Goal: Navigation & Orientation: Find specific page/section

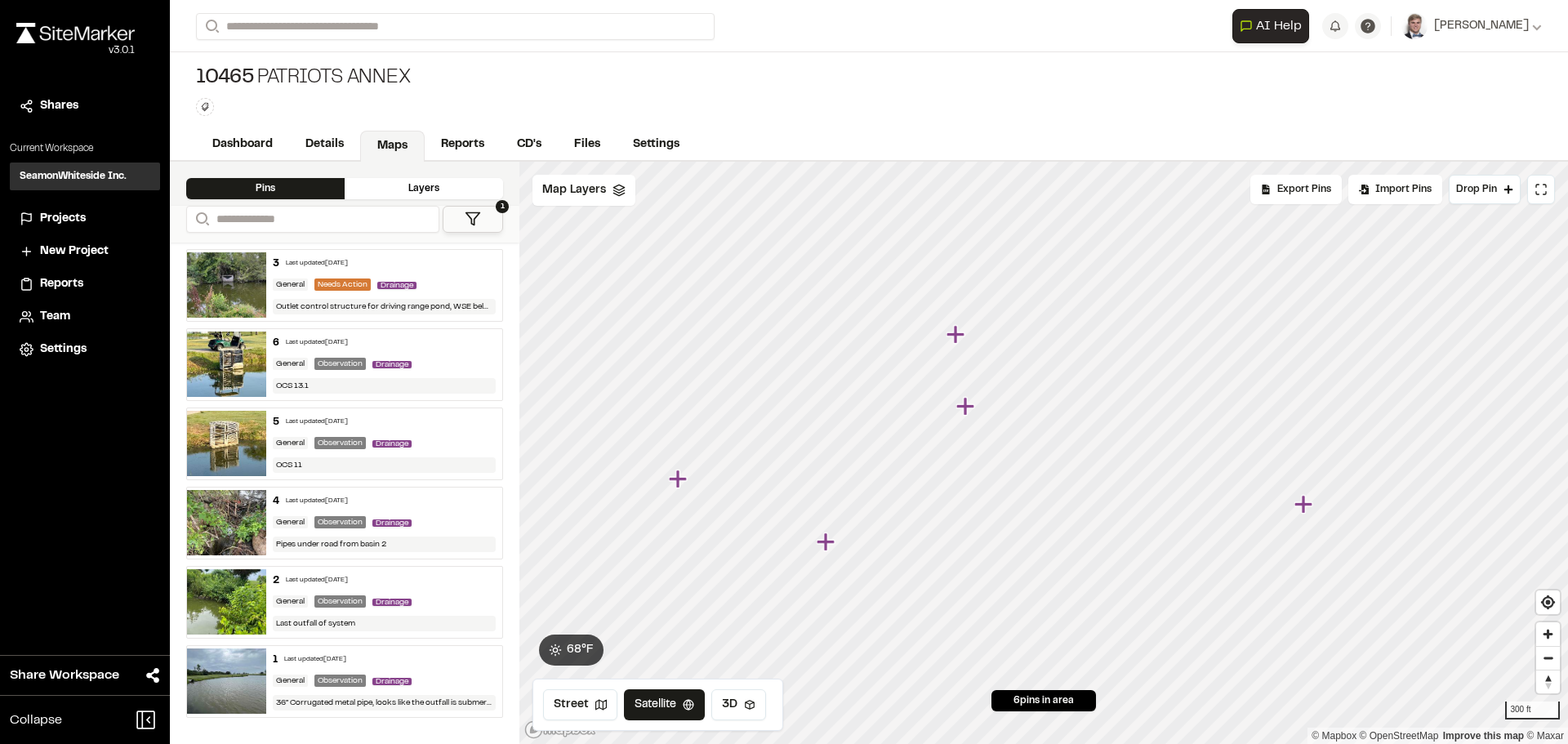
click at [968, 406] on icon "Map marker" at bounding box center [965, 406] width 18 height 18
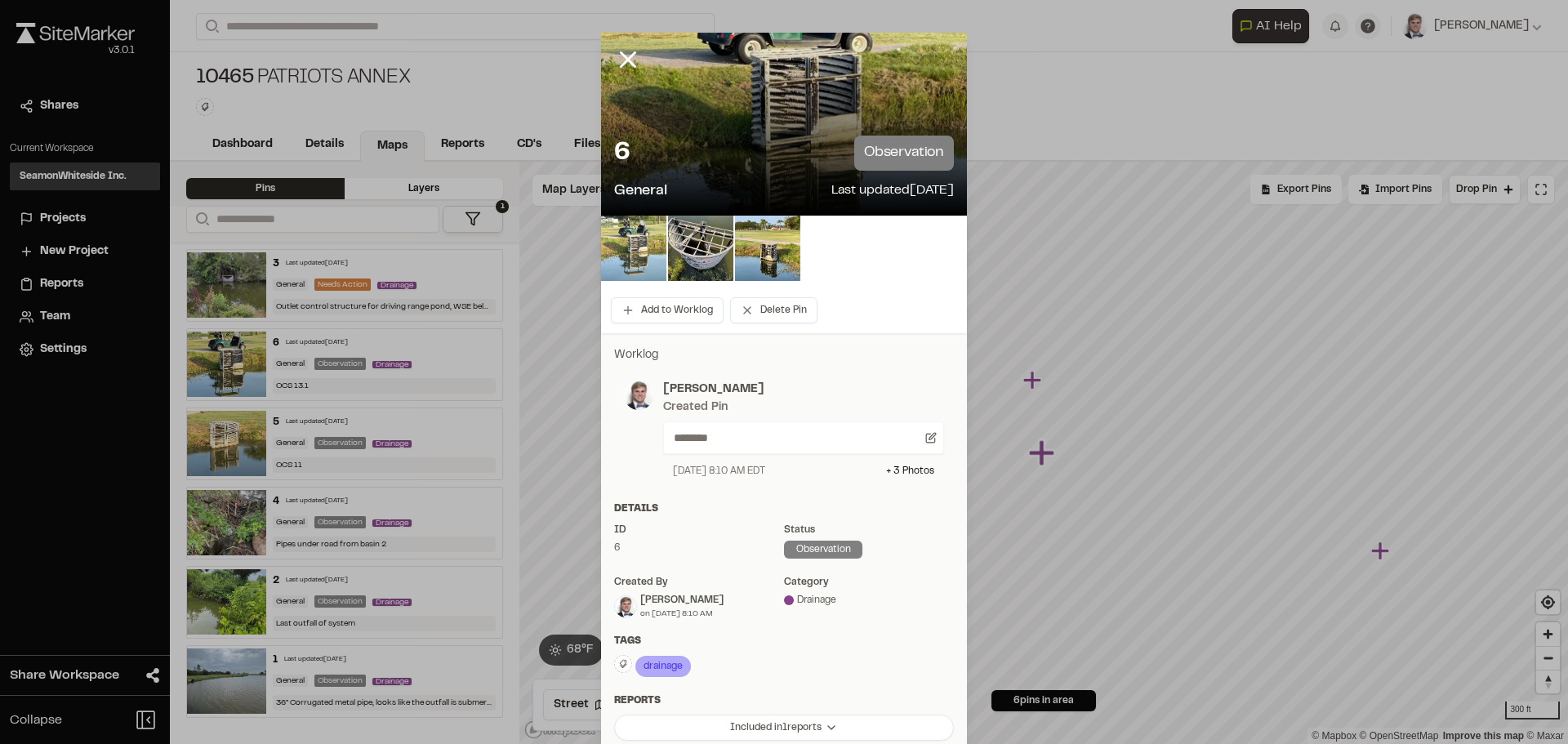
click at [635, 249] on img at bounding box center [634, 248] width 65 height 65
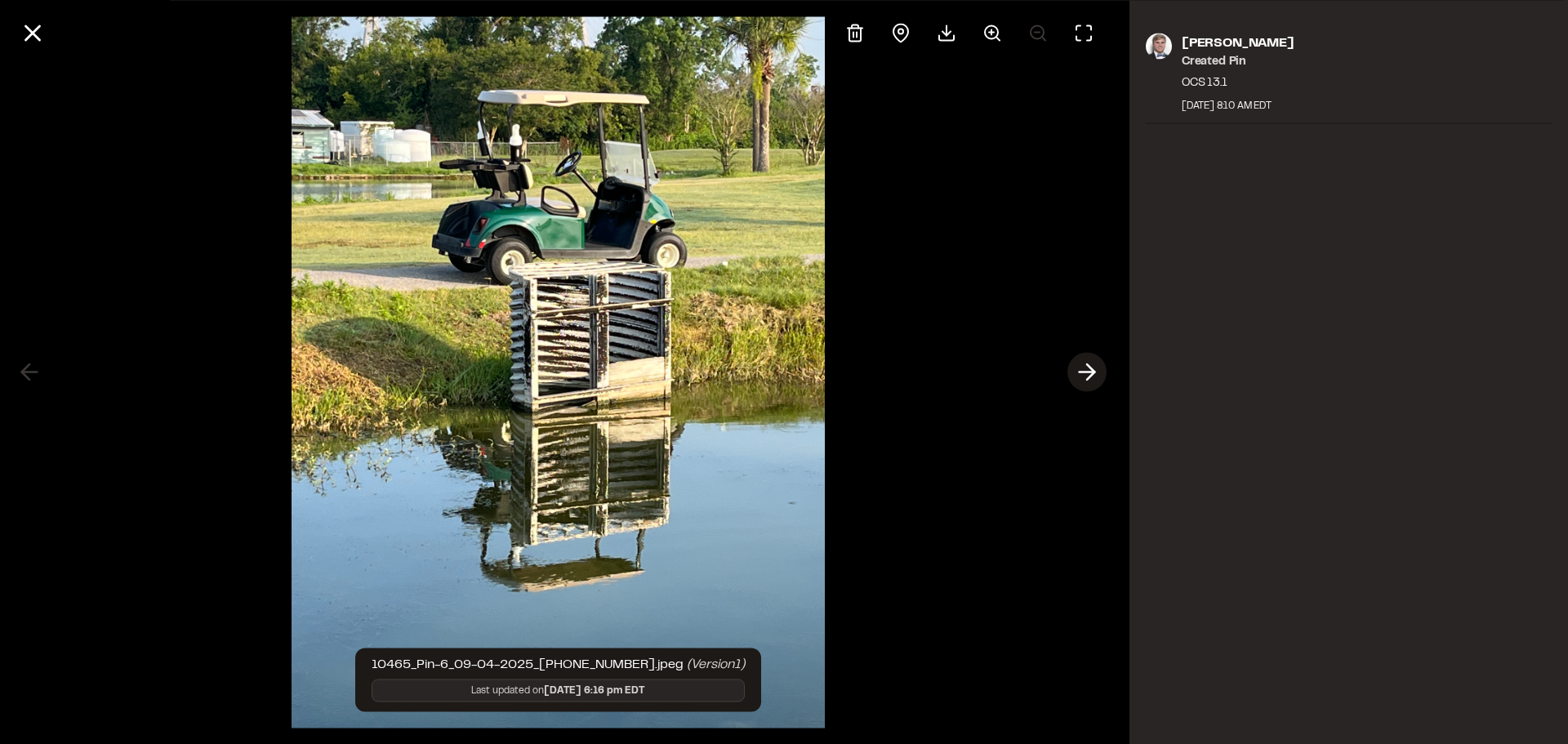
click at [1086, 369] on icon at bounding box center [1086, 372] width 26 height 28
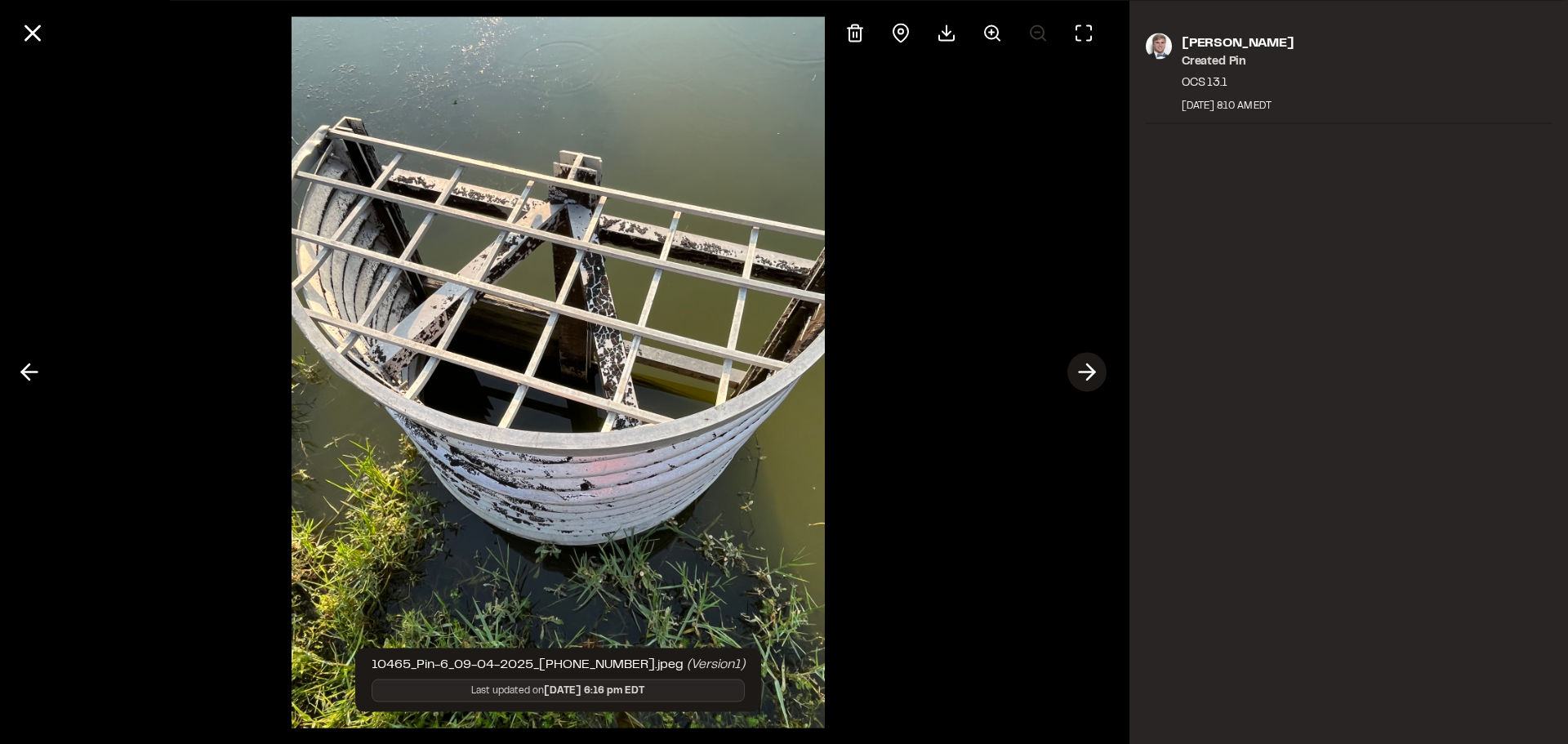
click at [1086, 369] on icon at bounding box center [1086, 372] width 26 height 28
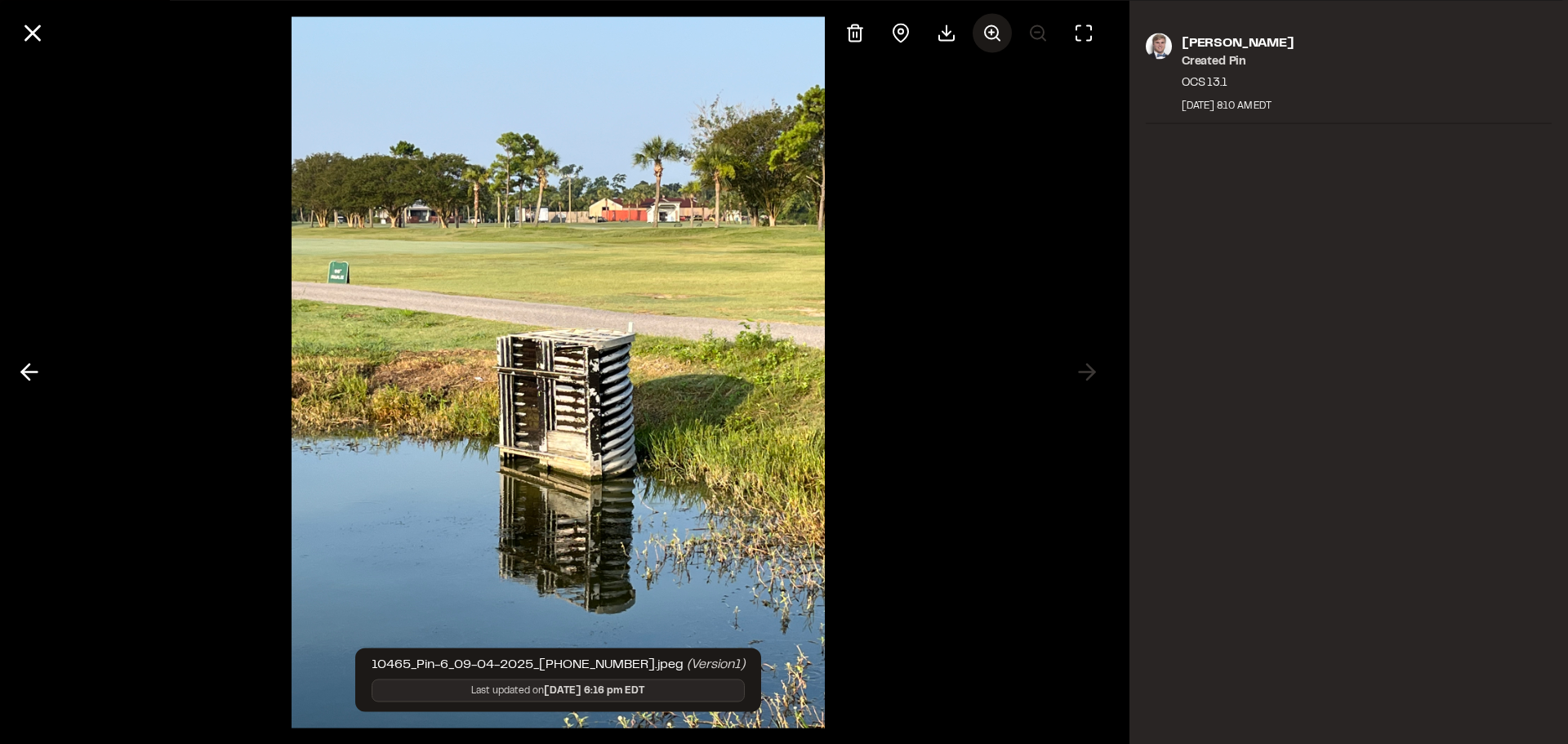
click at [996, 35] on icon at bounding box center [992, 33] width 20 height 20
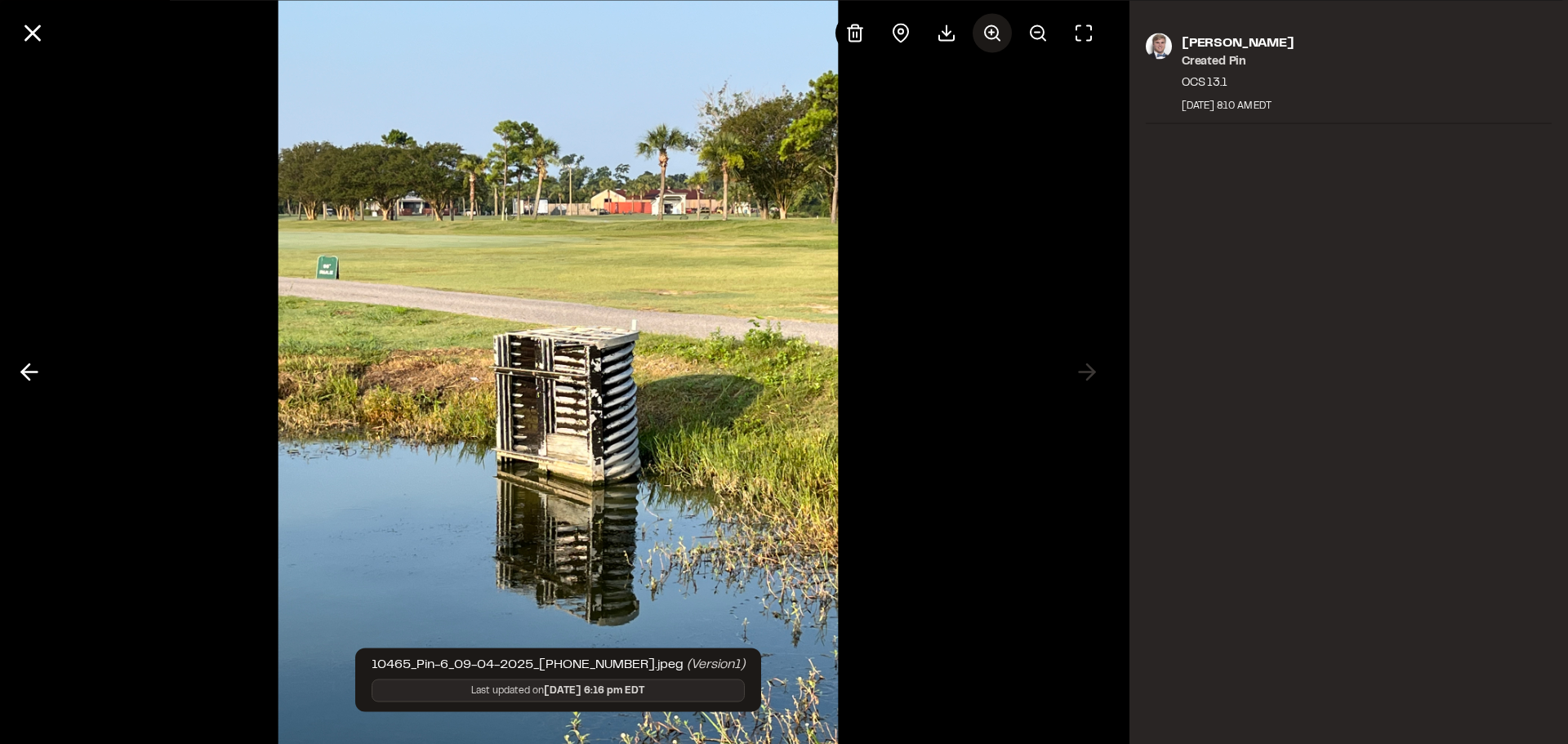
click at [980, 32] on button at bounding box center [993, 33] width 39 height 39
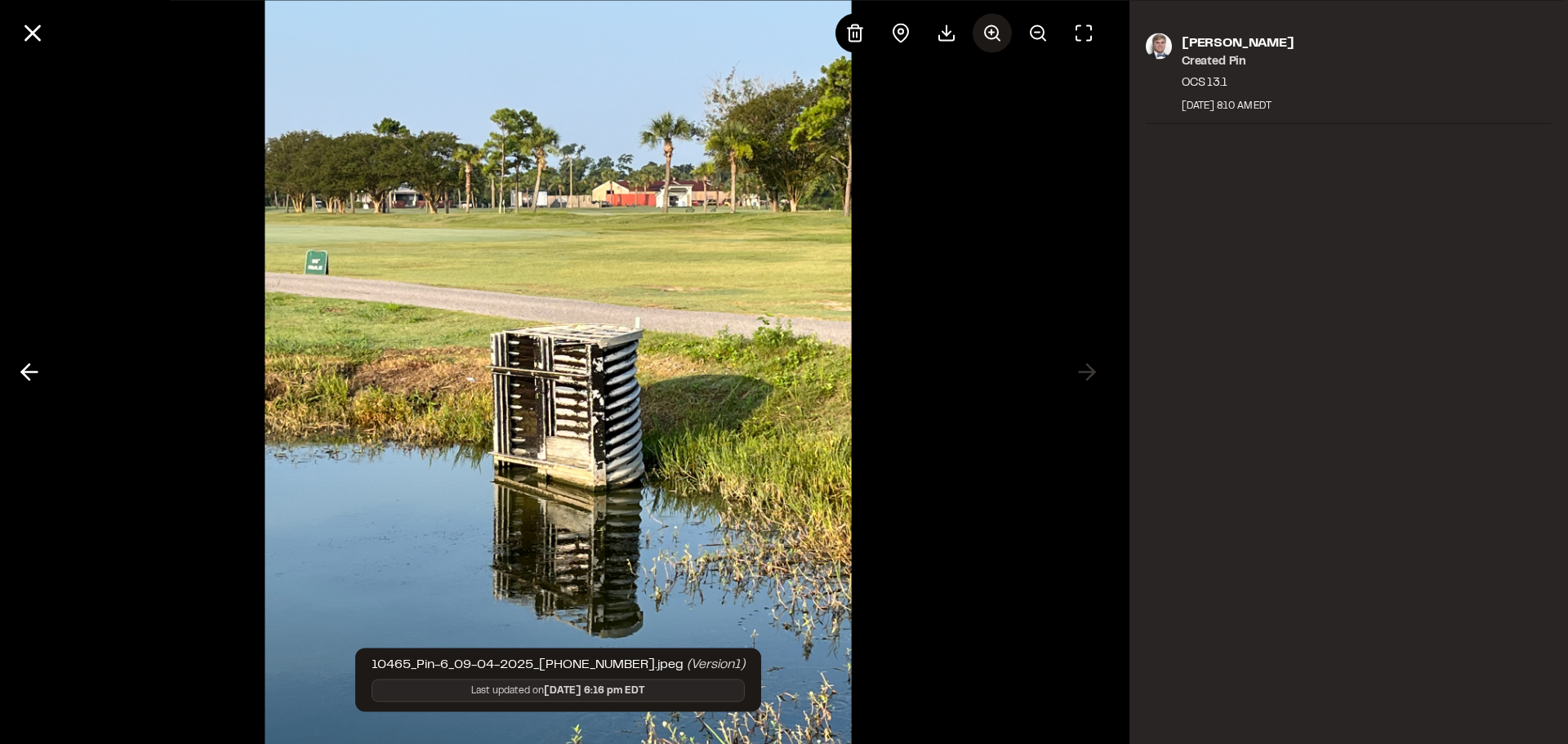
click at [989, 35] on icon at bounding box center [992, 33] width 20 height 20
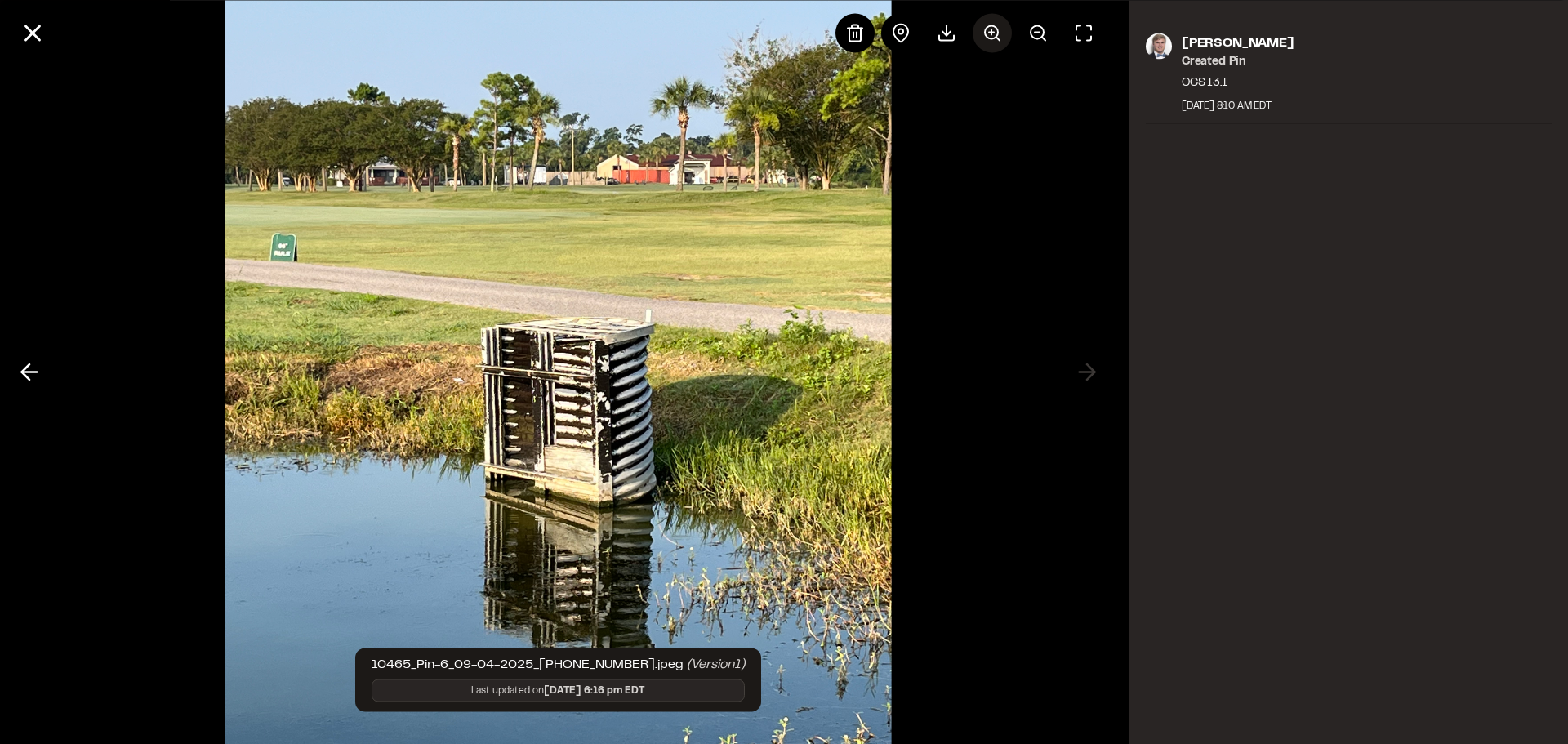
click at [989, 35] on icon at bounding box center [992, 33] width 20 height 20
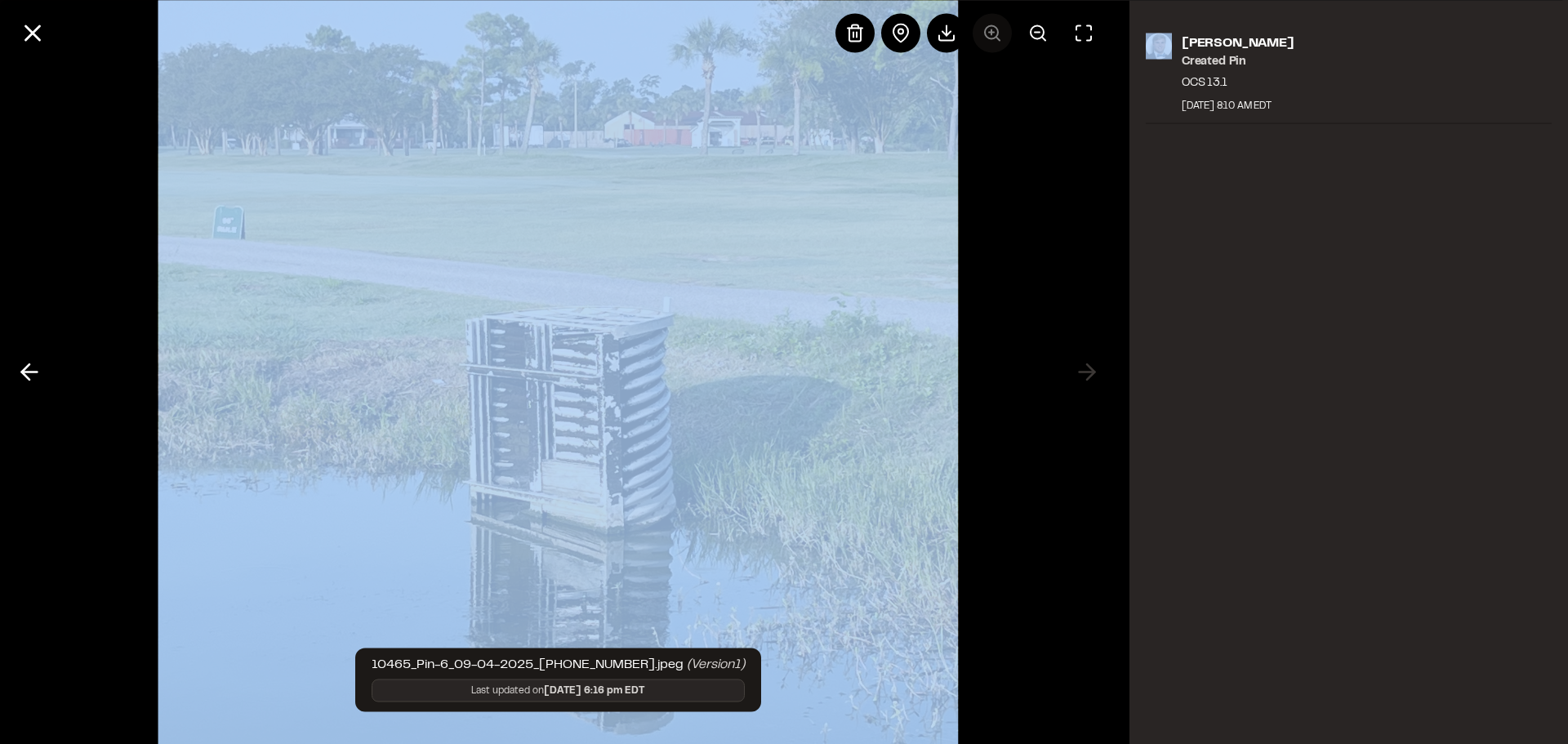
click at [989, 35] on div at bounding box center [969, 33] width 267 height 39
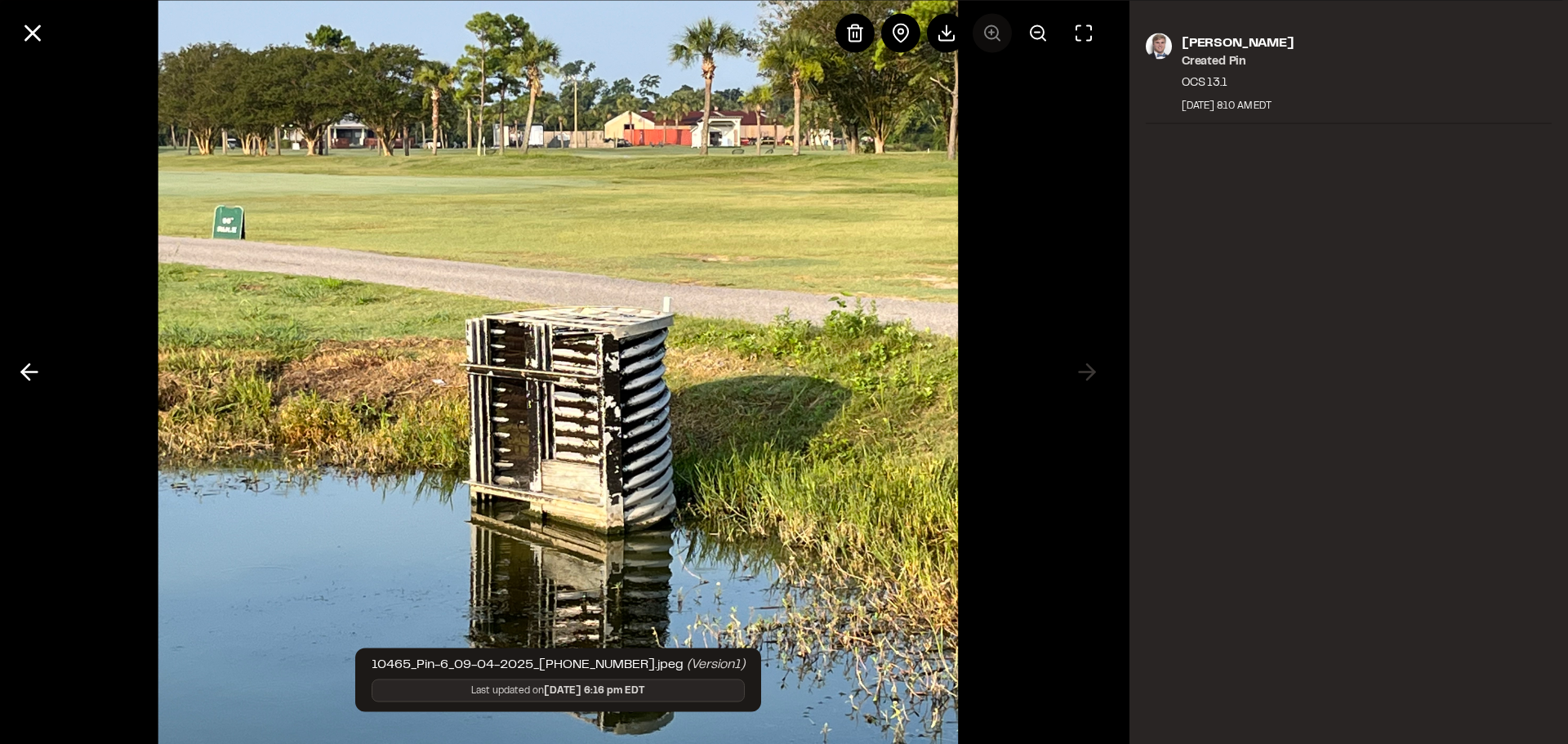
click at [989, 35] on div at bounding box center [969, 33] width 267 height 39
click at [35, 31] on line at bounding box center [33, 33] width 14 height 14
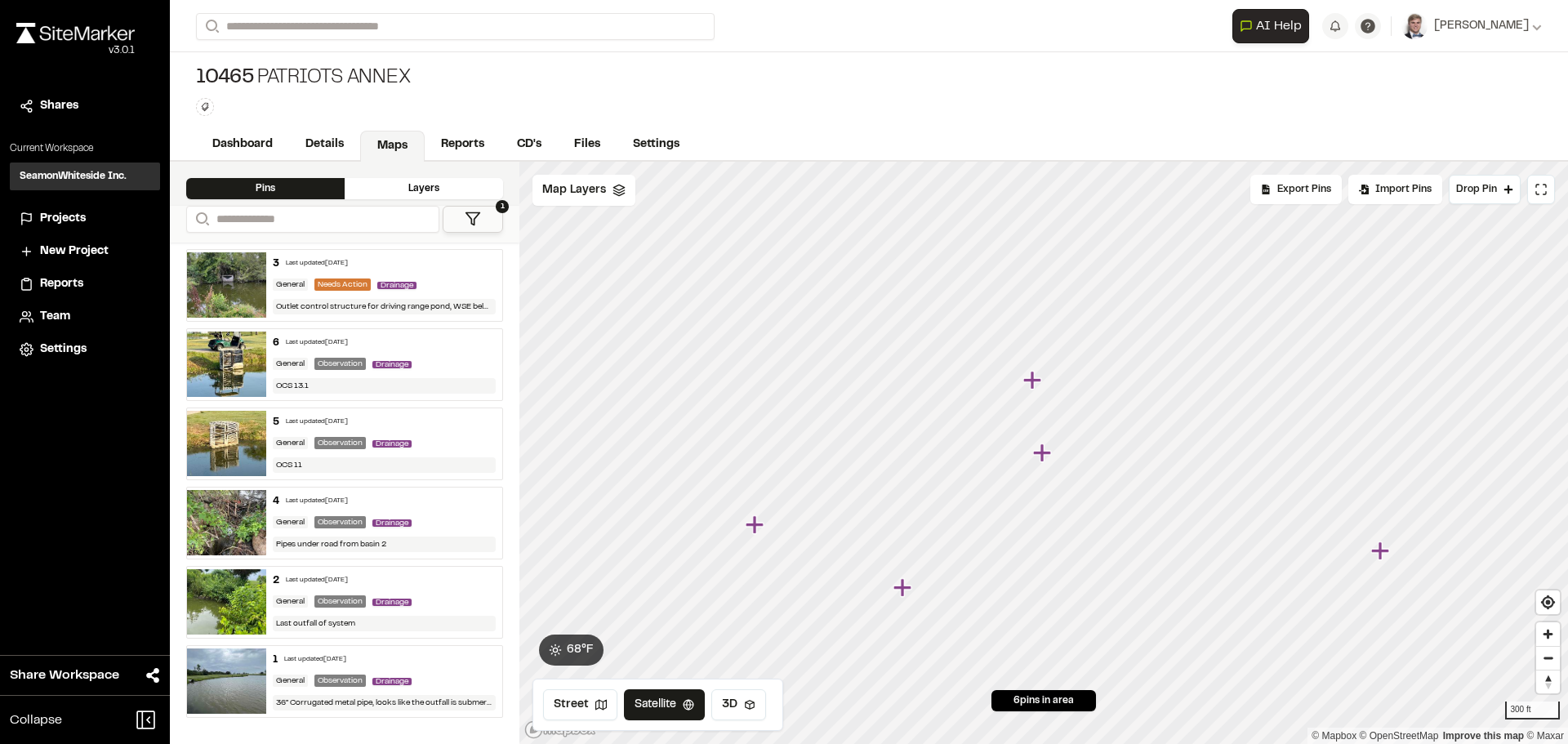
click at [902, 589] on icon "Map marker" at bounding box center [902, 587] width 18 height 18
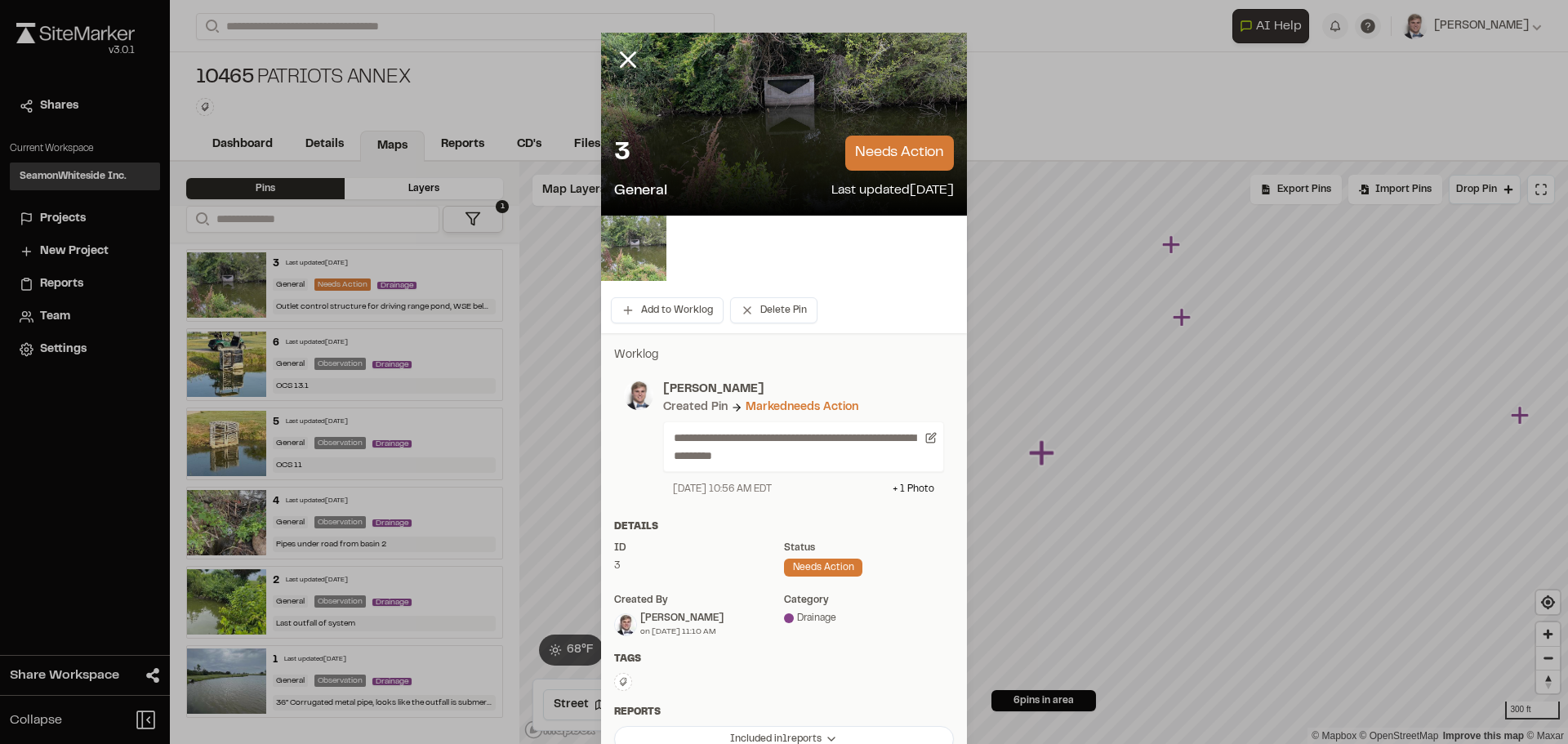
click at [636, 263] on img at bounding box center [634, 248] width 65 height 65
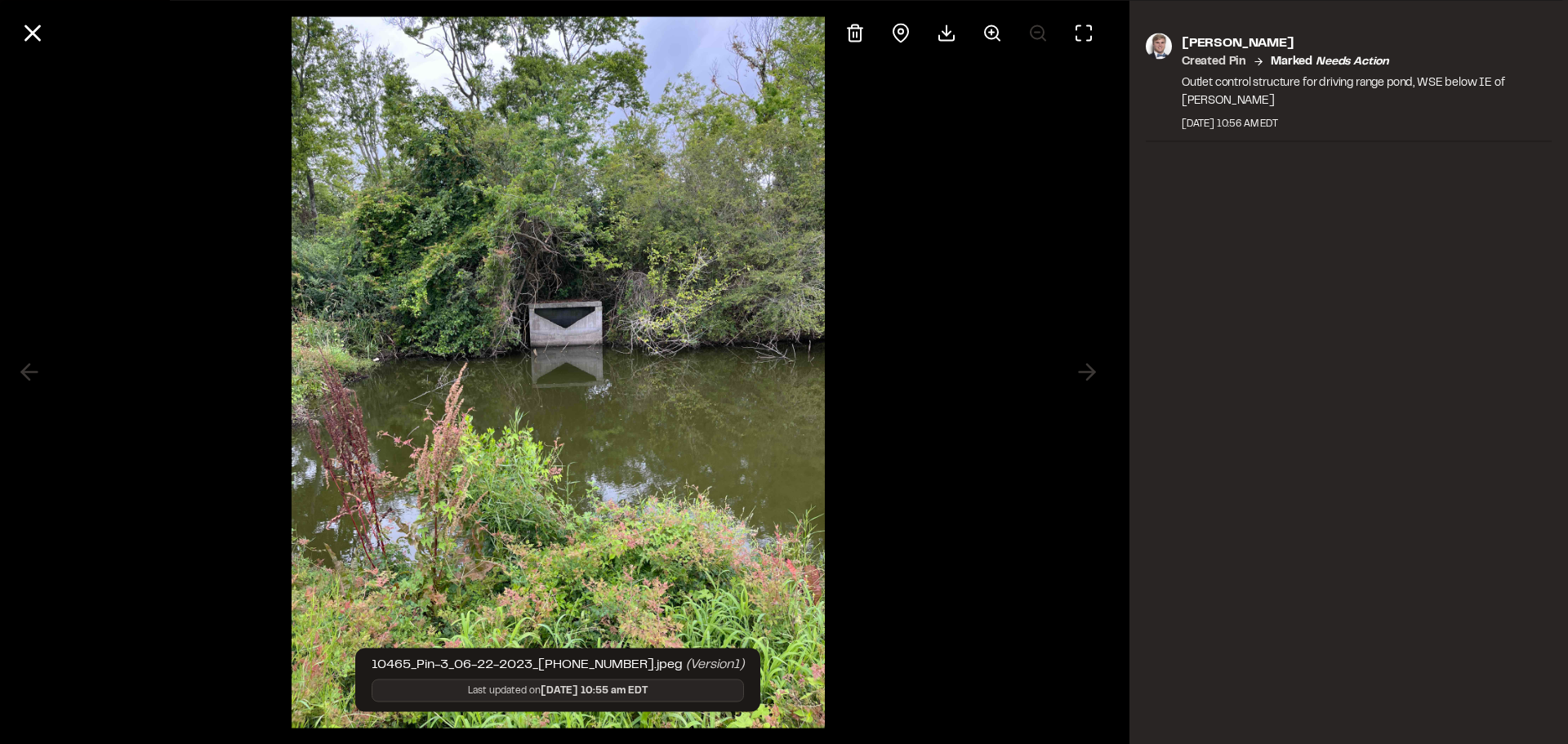
drag, startPoint x: 40, startPoint y: 33, endPoint x: 46, endPoint y: 40, distance: 9.2
click at [40, 32] on icon at bounding box center [33, 33] width 28 height 28
